Goal: Task Accomplishment & Management: Complete application form

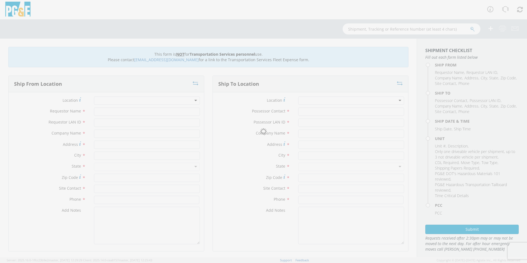
type input "[PERSON_NAME]"
type input "BKP3"
type input "PG&E- [MEDICAL_DATA] Garage"
type input "[STREET_ADDRESS]"
type input "[GEOGRAPHIC_DATA][PERSON_NAME]"
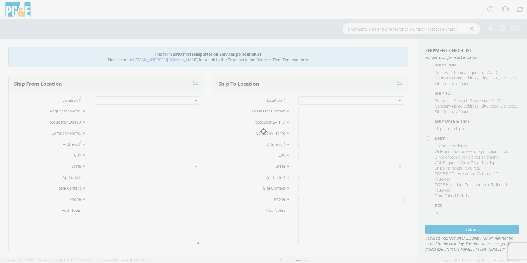
type input "95126"
type input "Garage"
type input "[PHONE_NUMBER]"
type input "[EMAIL_ADDRESS][DOMAIN_NAME]"
type input "BKP3"
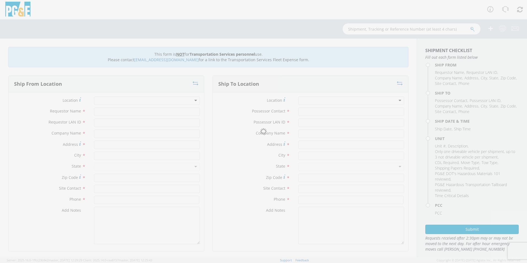
type input "[PERSON_NAME] Auctioneers"
type input "1555B [PERSON_NAME] Dr"
type input "[PERSON_NAME]"
type input "95620"
type input "[PERSON_NAME] Dr - [PERSON_NAME] Sale Line"
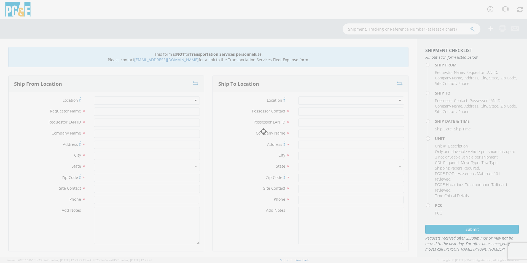
type input "[PHONE_NUMBER]"
type input "[DATE]"
type input "VAN; COMMUNICATION TECH 4X2"
type input "9300"
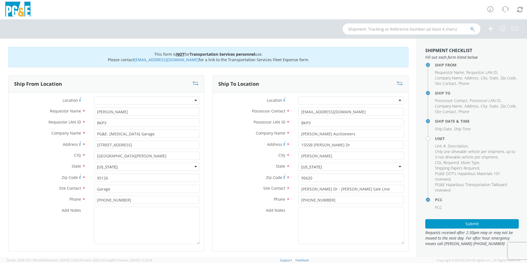
select select "11307"
select select
